Goal: Task Accomplishment & Management: Complete application form

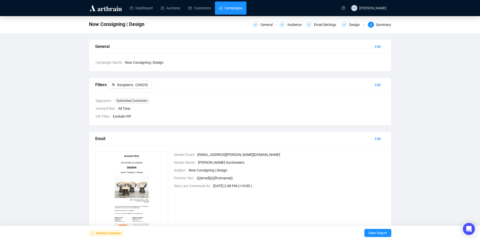
click at [234, 12] on link "Campaigns" at bounding box center [230, 8] width 23 height 13
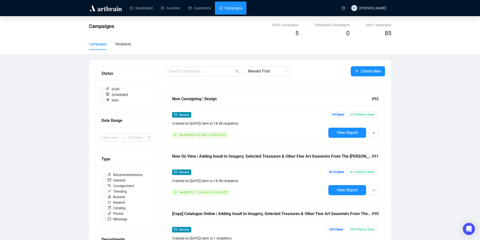
click at [170, 6] on link "Auctions" at bounding box center [170, 8] width 19 height 13
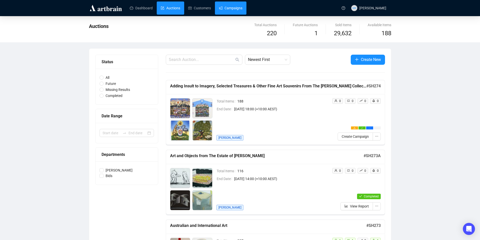
click at [236, 9] on link "Campaigns" at bounding box center [230, 8] width 23 height 13
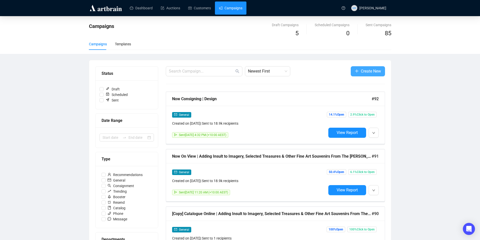
click at [354, 67] on button "Create New" at bounding box center [368, 71] width 34 height 10
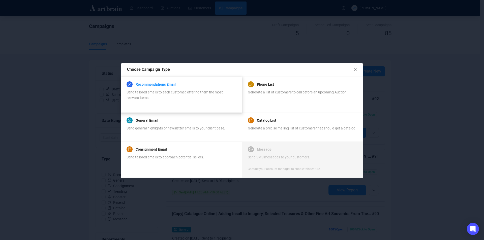
click at [145, 83] on link "Recommendations Email" at bounding box center [156, 84] width 40 height 6
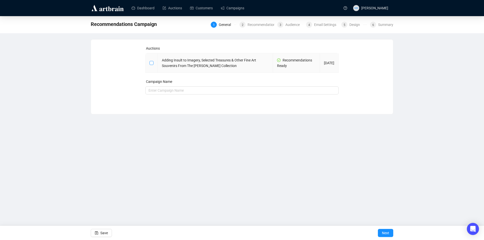
click at [152, 64] on input "checkbox" at bounding box center [152, 63] width 4 height 4
checkbox input "true"
type input "Adding Insult to Imagery, Selected Treasures & Other Fine Art Souvenirs From Th…"
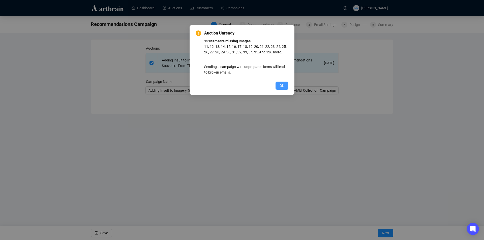
click at [279, 85] on button "OK" at bounding box center [282, 86] width 13 height 8
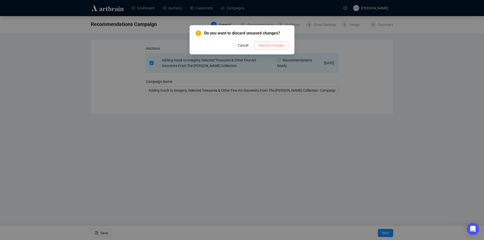
click at [269, 45] on span "Discard changes" at bounding box center [271, 46] width 26 height 6
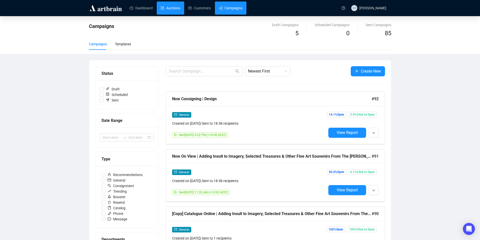
click at [168, 9] on link "Auctions" at bounding box center [170, 8] width 19 height 13
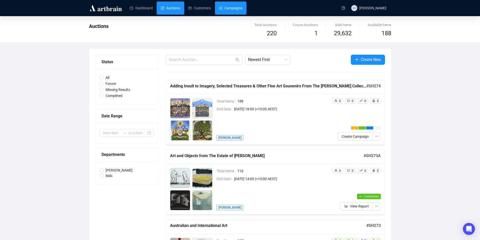
click at [230, 8] on link "Campaigns" at bounding box center [230, 8] width 23 height 13
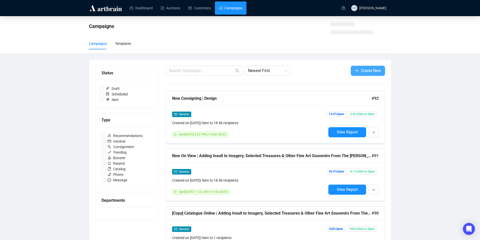
click at [361, 69] on span "Create New" at bounding box center [371, 71] width 20 height 6
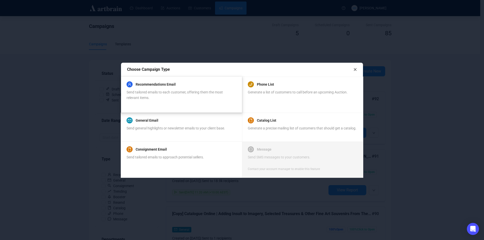
click at [173, 89] on div "Recommendations Email Send tailored emails to each customer, offering them the …" at bounding box center [181, 90] width 109 height 19
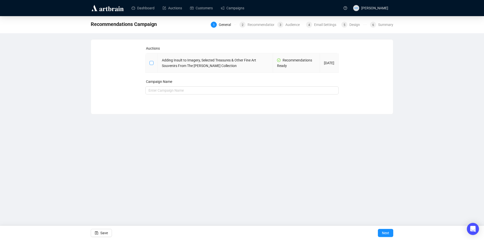
click at [151, 63] on input "checkbox" at bounding box center [152, 63] width 4 height 4
checkbox input "true"
type input "Adding Insult to Imagery, Selected Treasures & Other Fine Art Souvenirs From Th…"
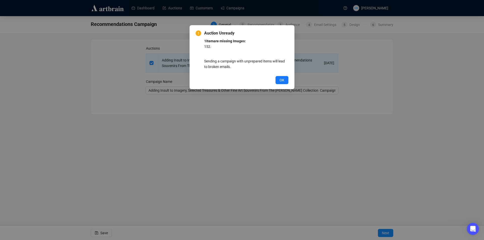
click at [276, 133] on div "Auction Unready 1 Item are missing Images: 152 . Sending a campaign with unprep…" at bounding box center [242, 120] width 484 height 240
click at [282, 77] on button "OK" at bounding box center [282, 80] width 13 height 8
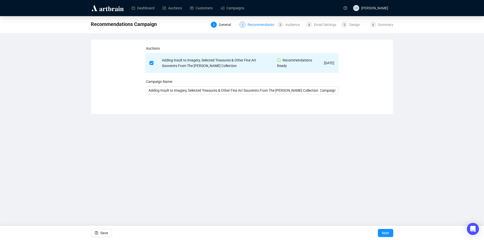
click at [263, 24] on div "Recommendations" at bounding box center [264, 25] width 33 height 6
click at [97, 234] on icon "save" at bounding box center [97, 233] width 4 height 4
click at [256, 25] on div "Recommendations" at bounding box center [264, 25] width 33 height 6
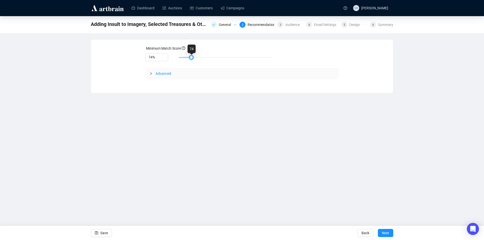
type input "75%"
drag, startPoint x: 212, startPoint y: 58, endPoint x: 194, endPoint y: 59, distance: 17.2
click at [194, 59] on div at bounding box center [194, 57] width 3 height 3
click at [105, 235] on span "Save" at bounding box center [104, 233] width 8 height 14
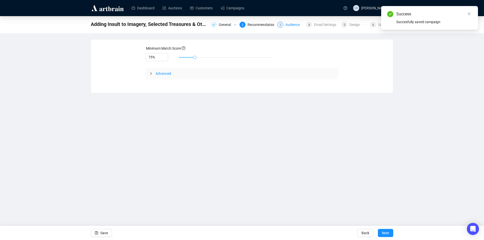
click at [291, 24] on div "Audience" at bounding box center [293, 25] width 17 height 6
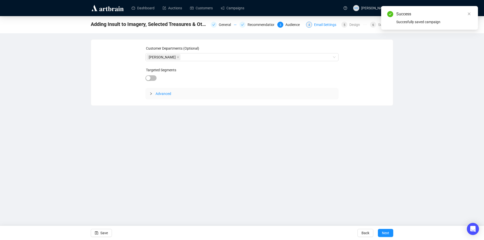
click at [322, 22] on div "Email Settings" at bounding box center [326, 25] width 25 height 6
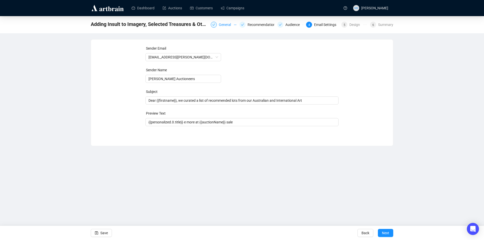
click at [227, 24] on div "General" at bounding box center [226, 25] width 15 height 6
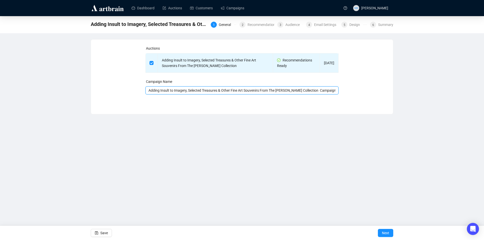
drag, startPoint x: 148, startPoint y: 92, endPoint x: 315, endPoint y: 90, distance: 166.9
click at [315, 90] on input "Adding Insult to Imagery, Selected Treasures & Other Fine Art Souvenirs From Th…" at bounding box center [241, 90] width 193 height 8
click at [321, 25] on div "Email Settings" at bounding box center [326, 25] width 25 height 6
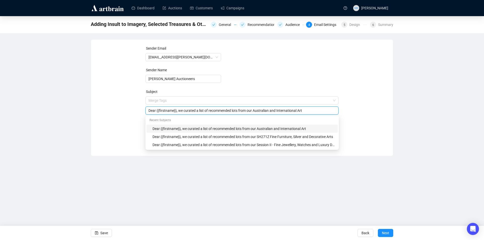
drag, startPoint x: 313, startPoint y: 101, endPoint x: 264, endPoint y: 111, distance: 50.1
click at [262, 112] on input "Dear {{firstname}}, we curated a list of recommended lots from our Australian a…" at bounding box center [242, 111] width 187 height 6
paste input "Adding Insult to Imagery, Selected Treasures & Other Fine Art Souvenirs From Th…"
type input "Dear {{firstname}}, we curated a list of recommended lots from our Adding Insul…"
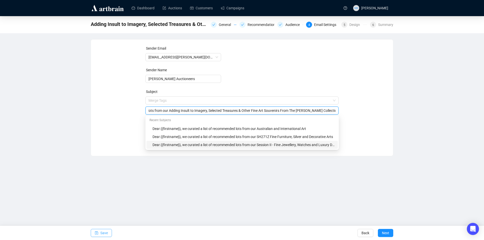
click at [106, 232] on span "Save" at bounding box center [104, 233] width 8 height 14
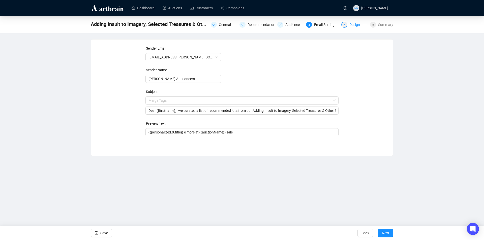
click at [354, 25] on div "Design" at bounding box center [356, 25] width 14 height 6
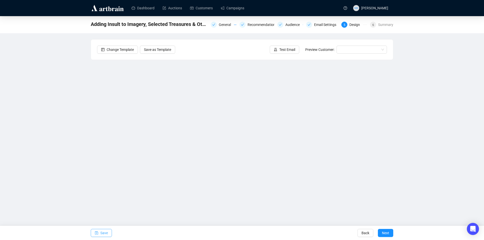
click at [98, 233] on icon "save" at bounding box center [96, 233] width 3 height 3
click at [104, 232] on span "Save" at bounding box center [104, 233] width 8 height 14
click at [107, 234] on span "Save" at bounding box center [104, 233] width 8 height 14
click at [107, 232] on span "Save" at bounding box center [104, 233] width 8 height 14
click at [103, 232] on span "Save" at bounding box center [104, 233] width 8 height 14
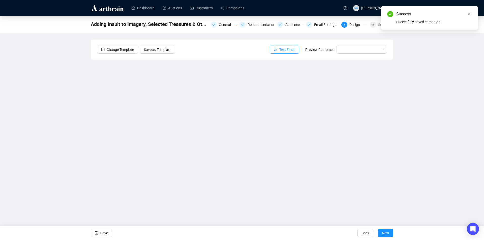
click at [284, 49] on span "Test Email" at bounding box center [287, 50] width 16 height 6
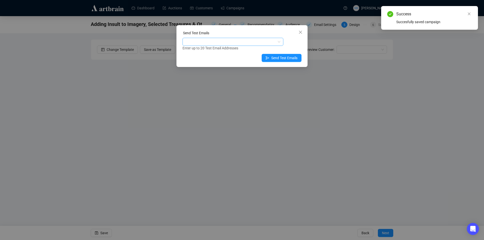
click at [226, 43] on div at bounding box center [231, 41] width 94 height 7
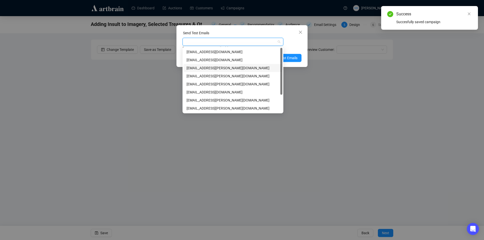
click at [210, 70] on div "[EMAIL_ADDRESS][PERSON_NAME][DOMAIN_NAME]" at bounding box center [233, 68] width 93 height 6
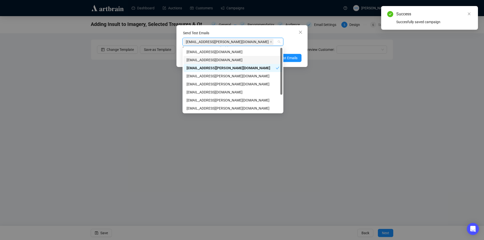
click at [297, 44] on div "[EMAIL_ADDRESS][PERSON_NAME][DOMAIN_NAME] Enter up to 20 Test Email Addresses" at bounding box center [242, 44] width 119 height 13
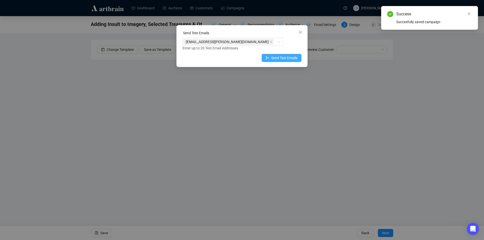
click at [294, 56] on span "Send Test Emails" at bounding box center [284, 58] width 26 height 6
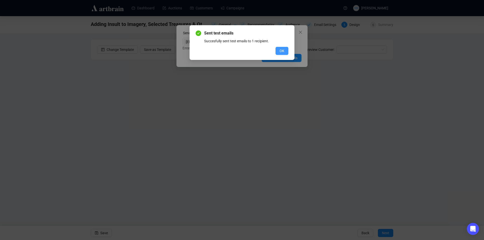
click at [282, 48] on span "OK" at bounding box center [282, 51] width 5 height 6
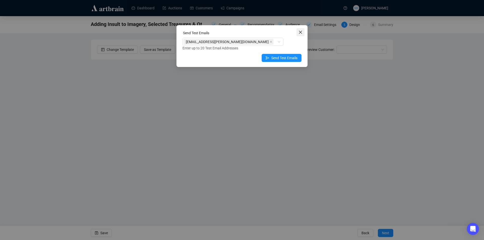
click at [303, 34] on span "Close" at bounding box center [301, 32] width 8 height 4
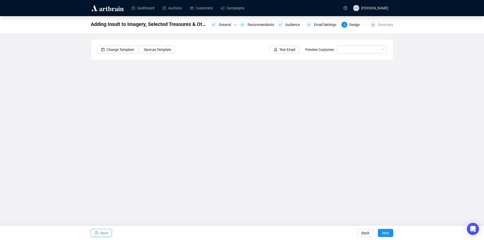
click at [103, 233] on span "Save" at bounding box center [104, 233] width 8 height 14
click at [105, 232] on span "Save" at bounding box center [104, 233] width 8 height 14
click at [285, 49] on span "Test Email" at bounding box center [287, 50] width 16 height 6
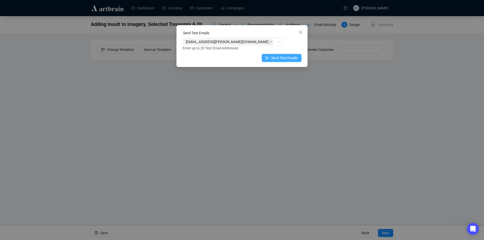
click at [277, 57] on span "Send Test Emails" at bounding box center [284, 58] width 26 height 6
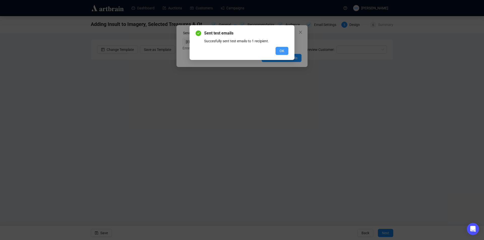
click at [278, 49] on button "OK" at bounding box center [282, 51] width 13 height 8
